Goal: Information Seeking & Learning: Check status

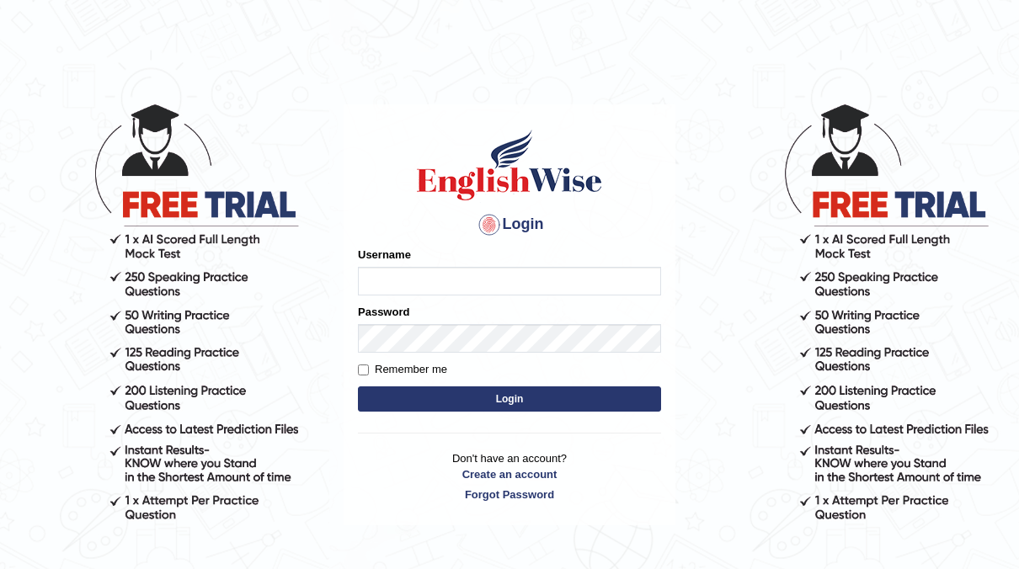
type input "neyam"
click at [427, 396] on button "Login" at bounding box center [509, 398] width 303 height 25
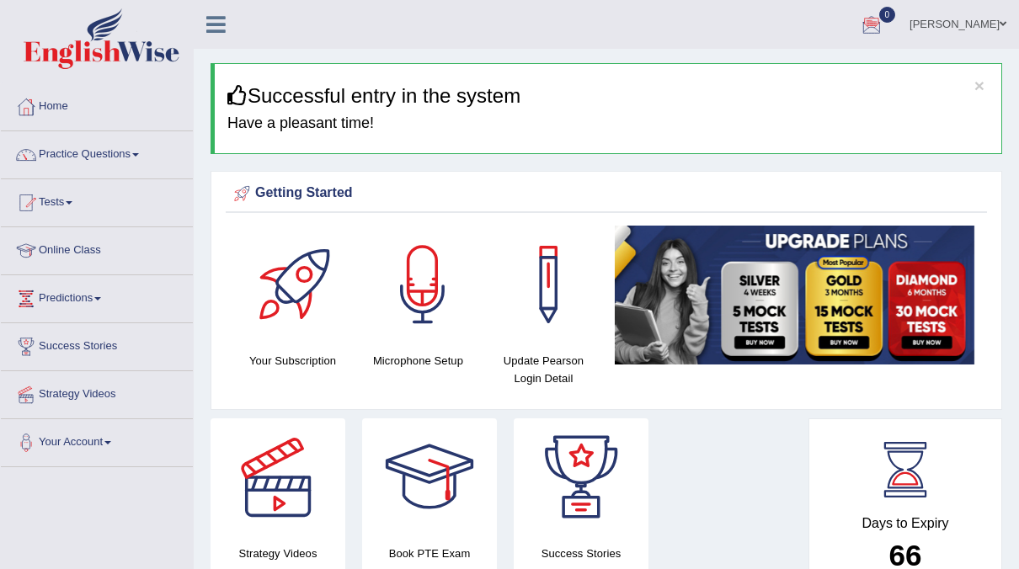
click at [64, 199] on link "Tests" at bounding box center [97, 200] width 192 height 42
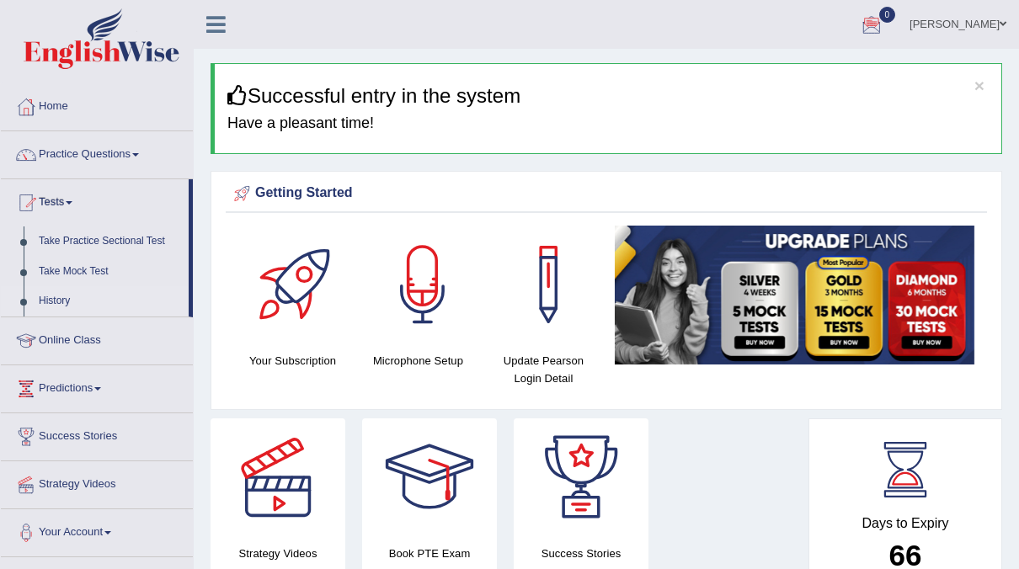
click at [47, 301] on link "History" at bounding box center [109, 301] width 157 height 30
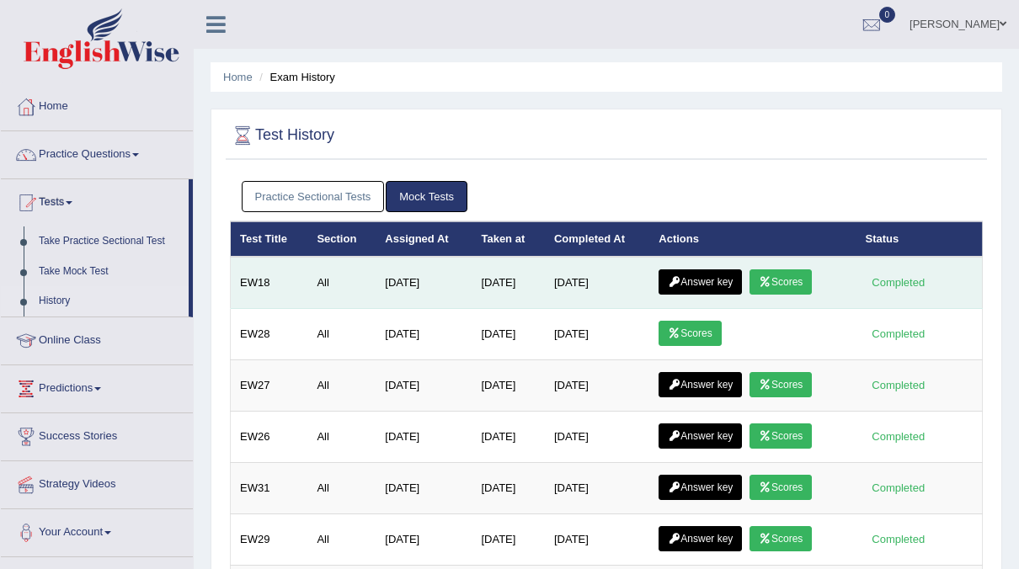
click at [785, 282] on link "Scores" at bounding box center [780, 281] width 62 height 25
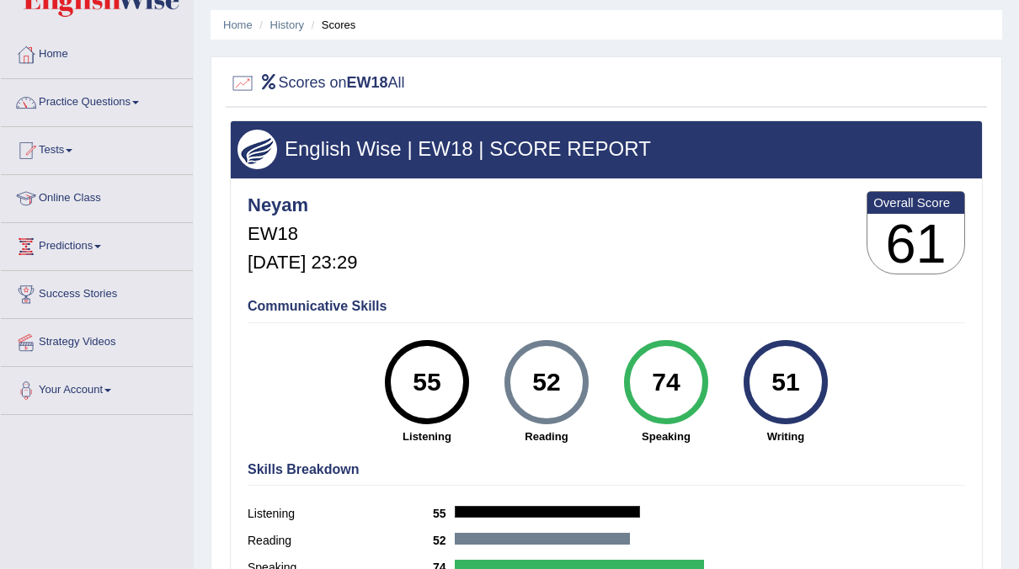
scroll to position [53, 0]
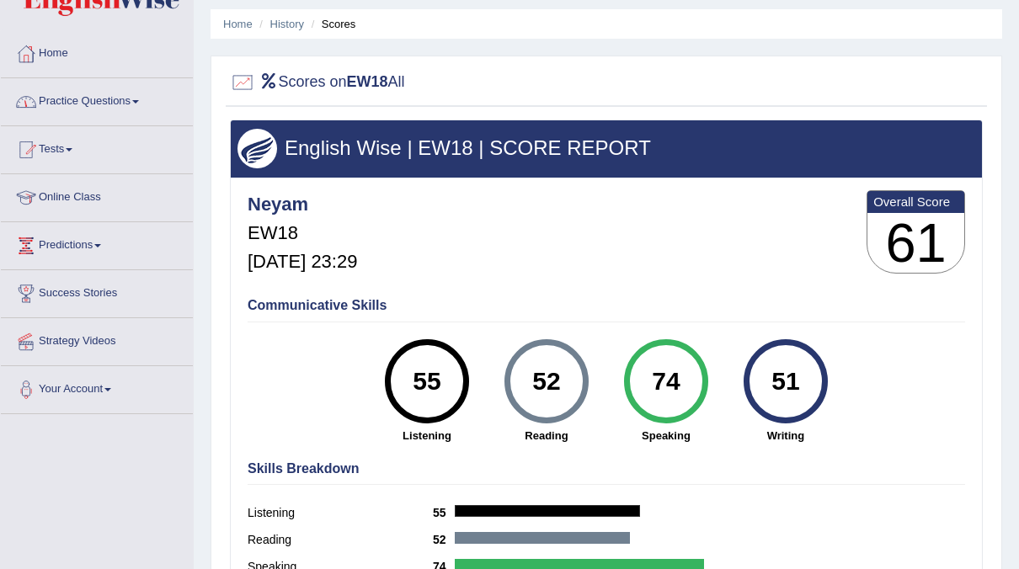
click at [119, 93] on link "Practice Questions" at bounding box center [97, 99] width 192 height 42
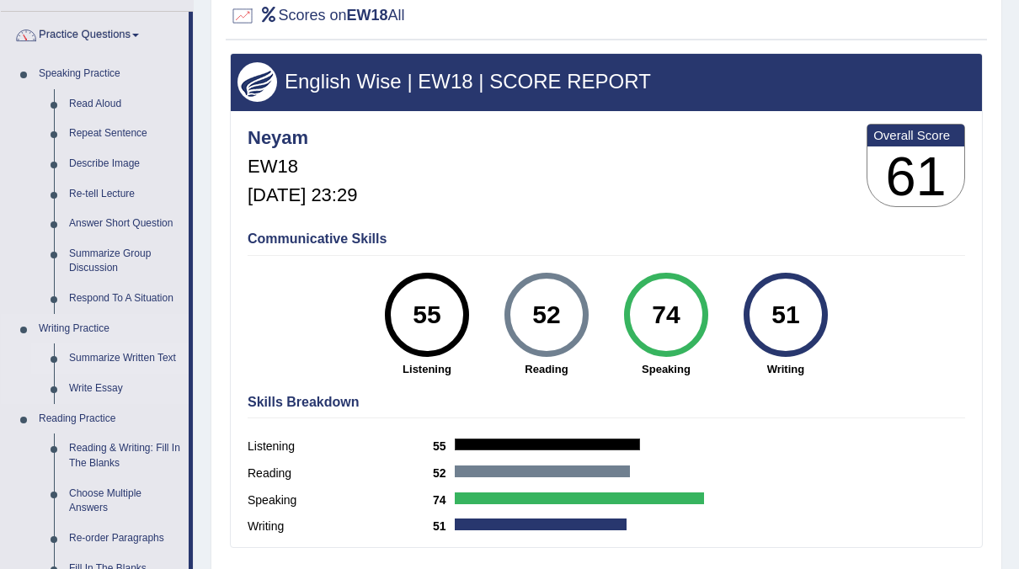
scroll to position [120, 0]
click at [79, 379] on link "Write Essay" at bounding box center [124, 389] width 127 height 30
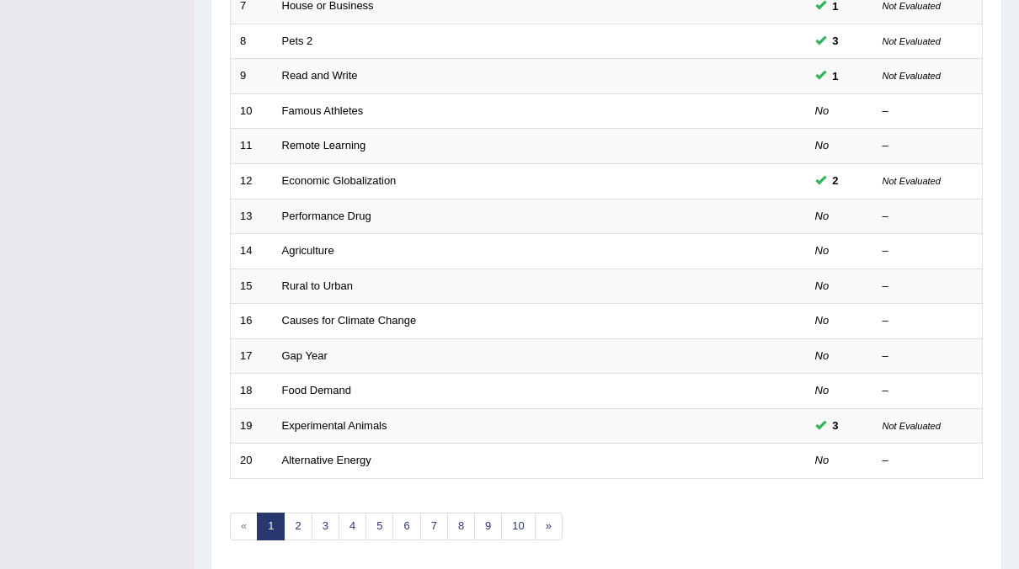
scroll to position [537, 0]
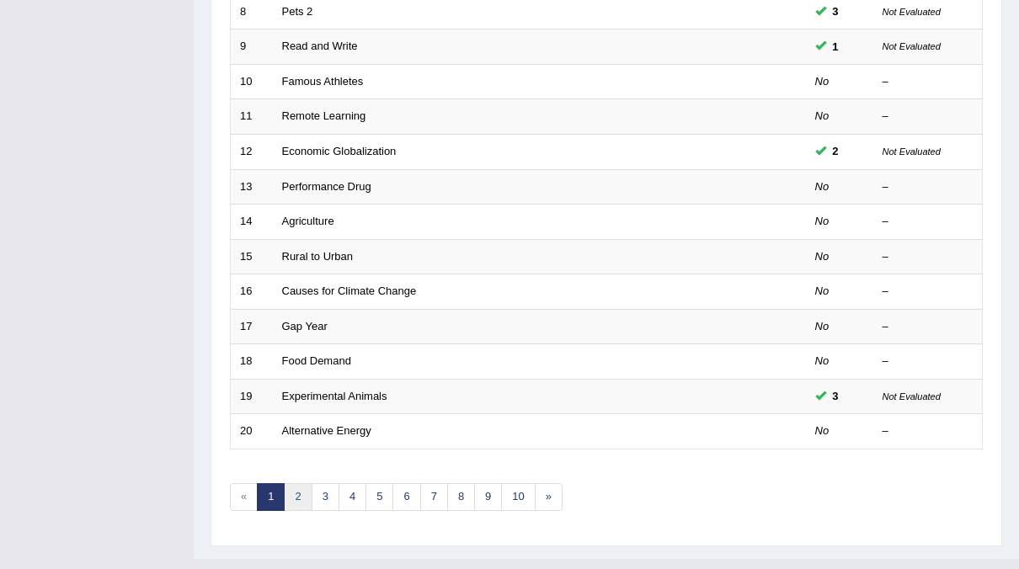
click at [294, 483] on link "2" at bounding box center [298, 497] width 28 height 28
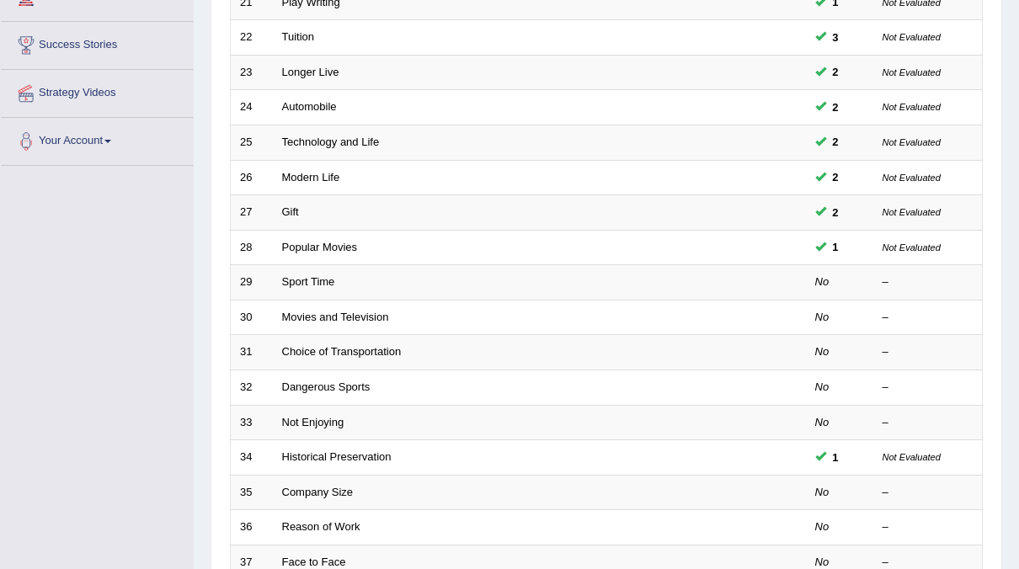
scroll to position [302, 0]
